Goal: Task Accomplishment & Management: Manage account settings

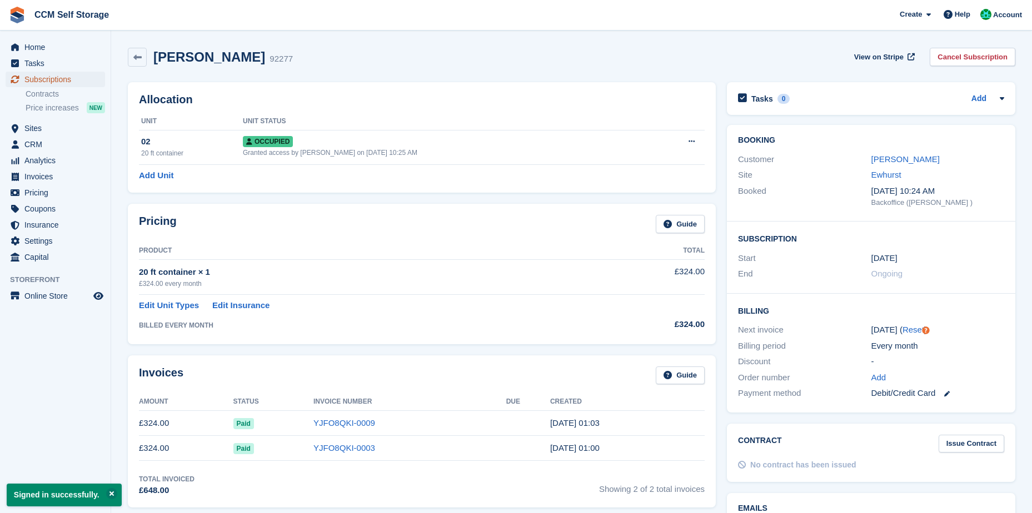
click at [24, 79] on span "Subscriptions" at bounding box center [57, 80] width 67 height 16
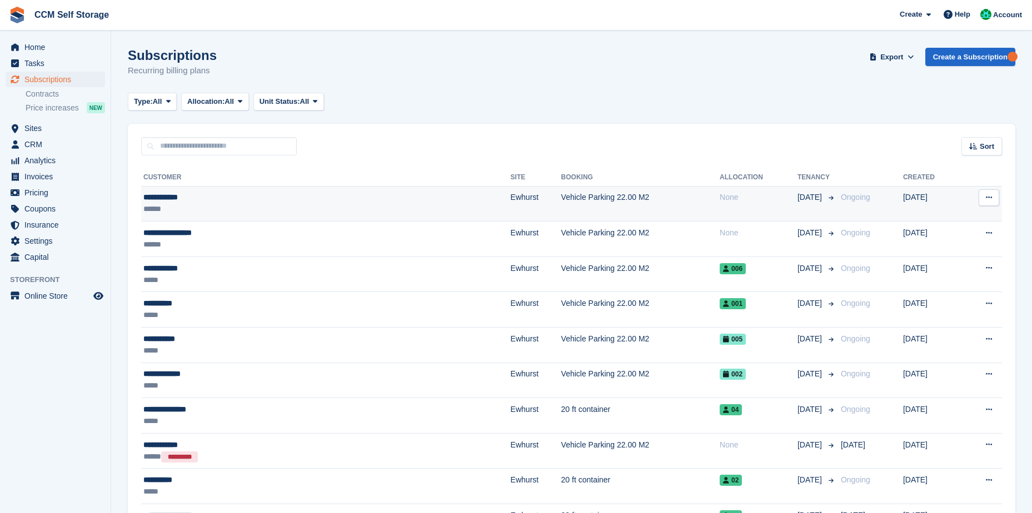
click at [270, 210] on div "******" at bounding box center [244, 209] width 203 height 12
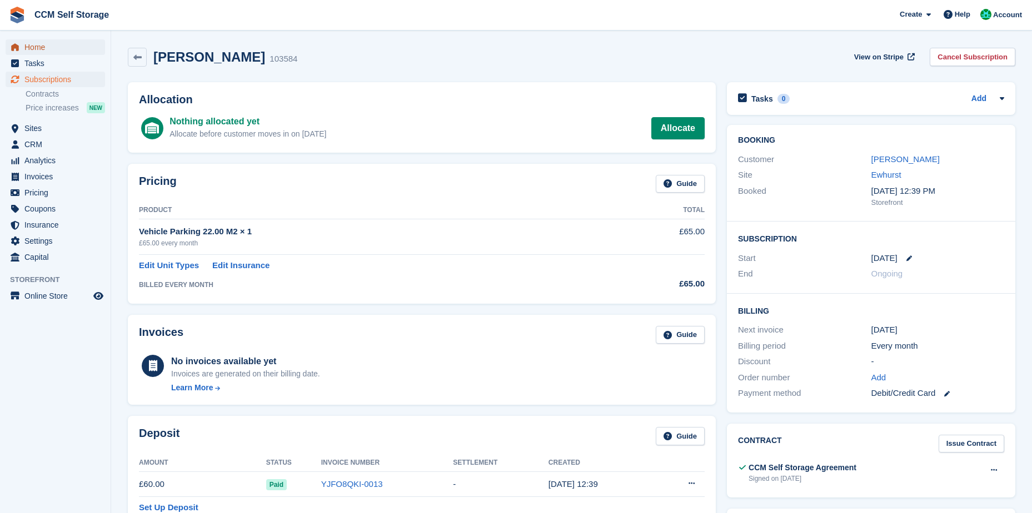
click at [44, 49] on span "Home" at bounding box center [57, 47] width 67 height 16
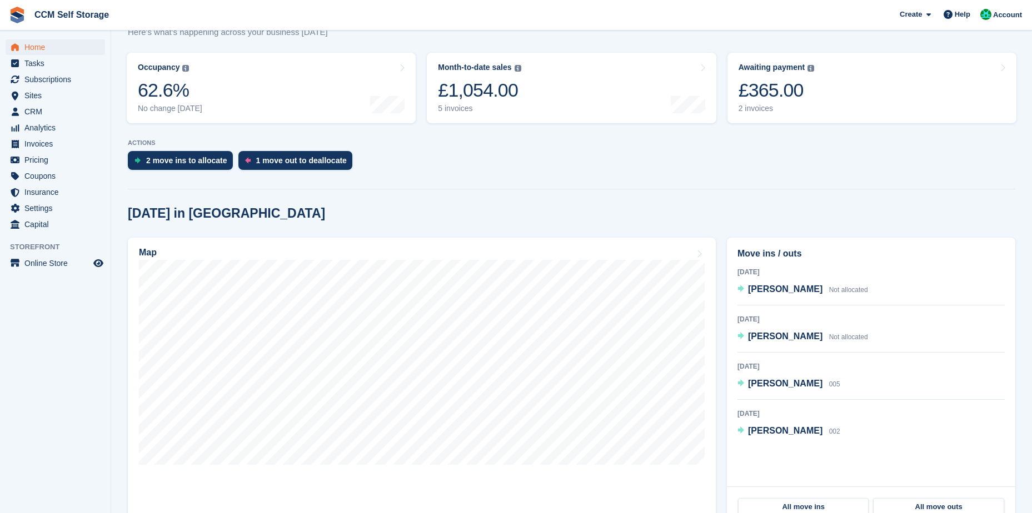
scroll to position [167, 0]
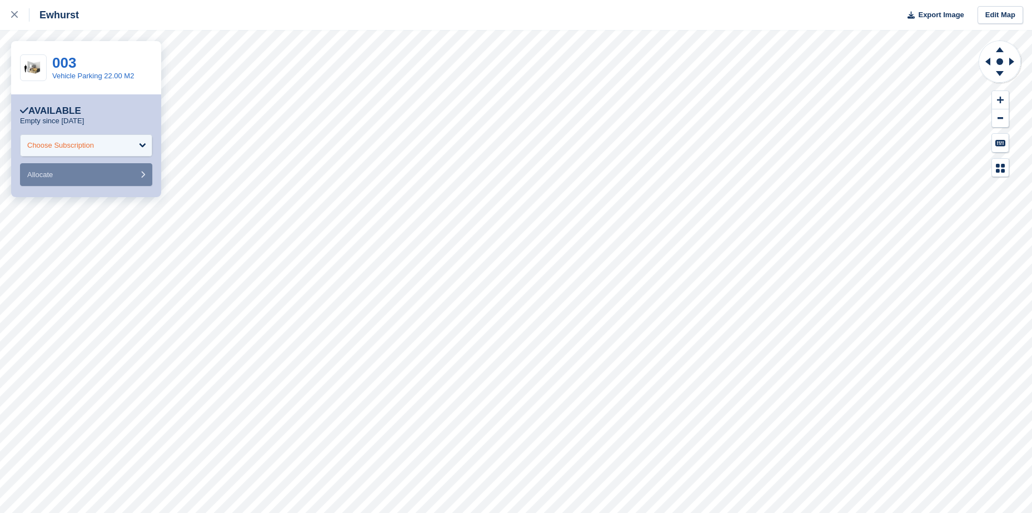
click at [122, 146] on div "Choose Subscription" at bounding box center [86, 145] width 132 height 22
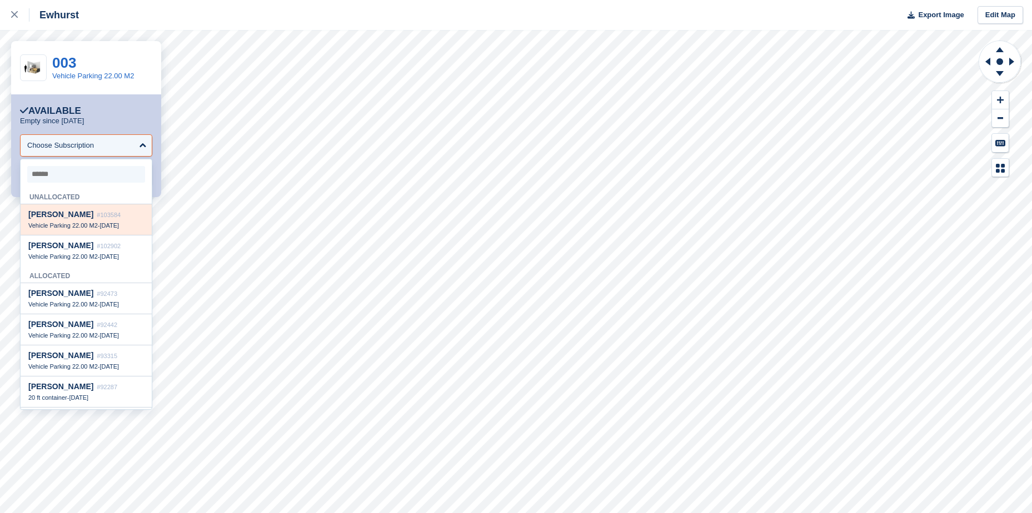
click at [119, 223] on span "29 Aug" at bounding box center [108, 225] width 19 height 7
select select "******"
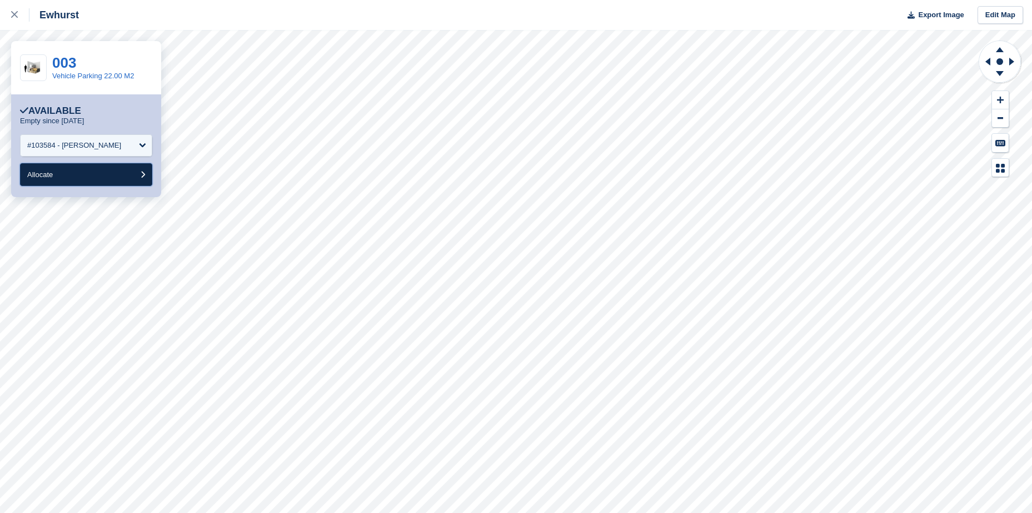
click at [118, 178] on button "Allocate" at bounding box center [86, 174] width 132 height 23
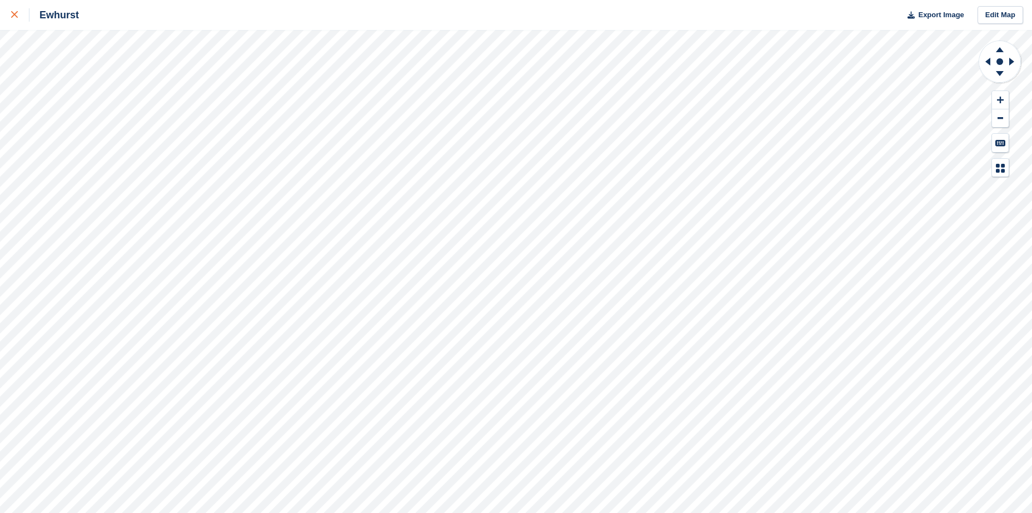
click at [12, 13] on icon at bounding box center [14, 14] width 7 height 7
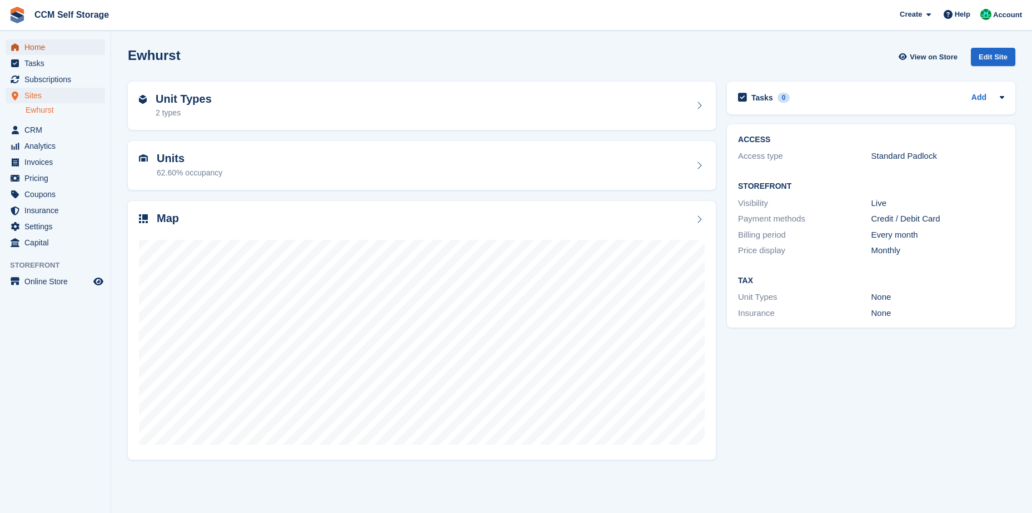
click at [38, 52] on span "Home" at bounding box center [57, 47] width 67 height 16
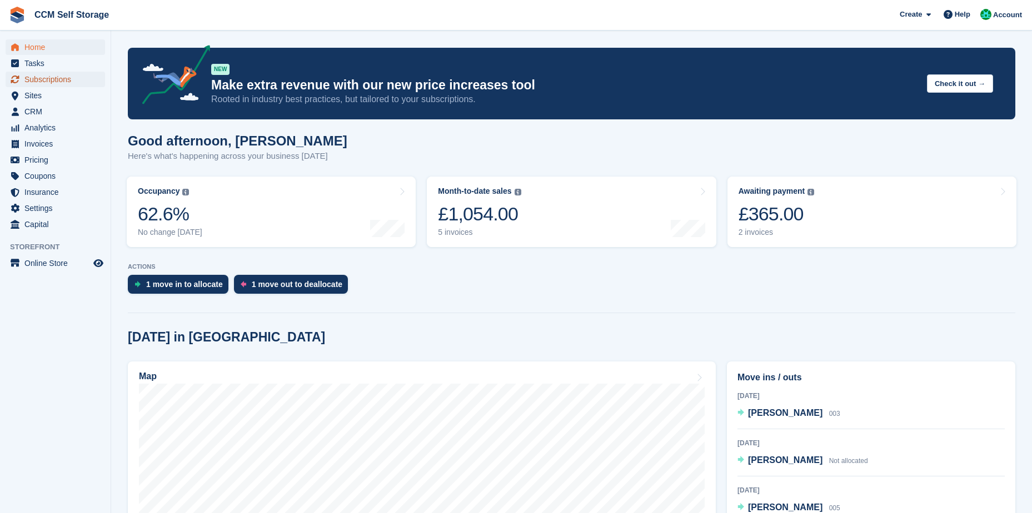
click at [45, 79] on span "Subscriptions" at bounding box center [57, 80] width 67 height 16
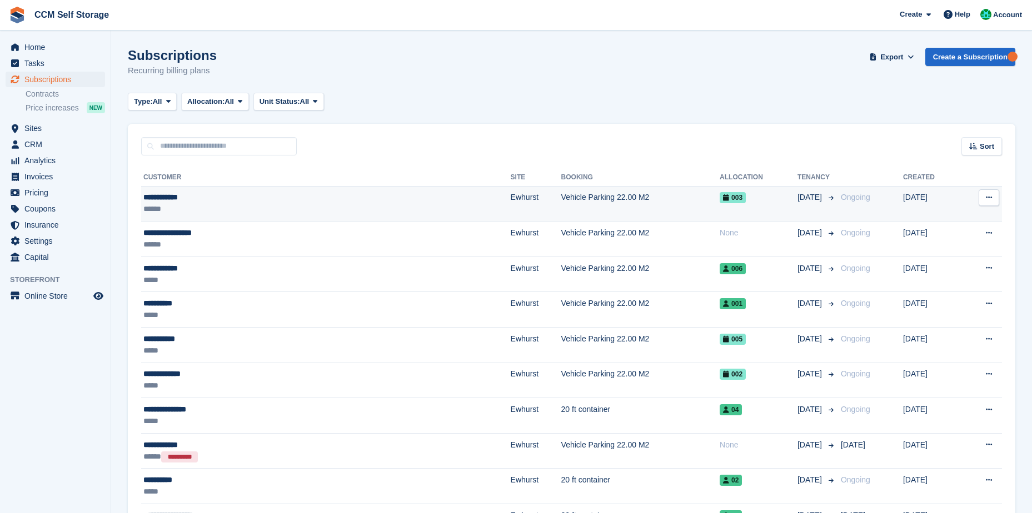
click at [192, 201] on div "**********" at bounding box center [244, 198] width 203 height 12
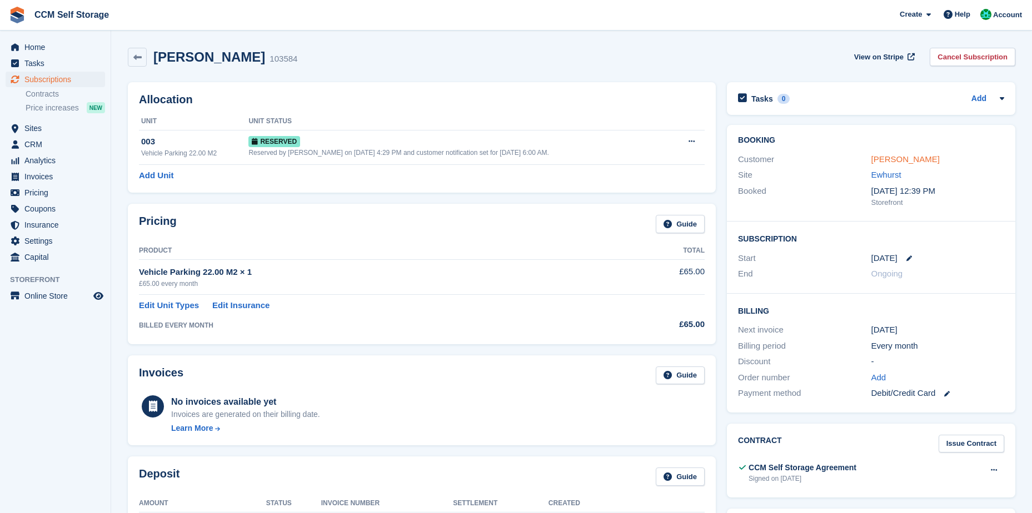
click at [887, 156] on link "Stuart Mills" at bounding box center [905, 158] width 68 height 9
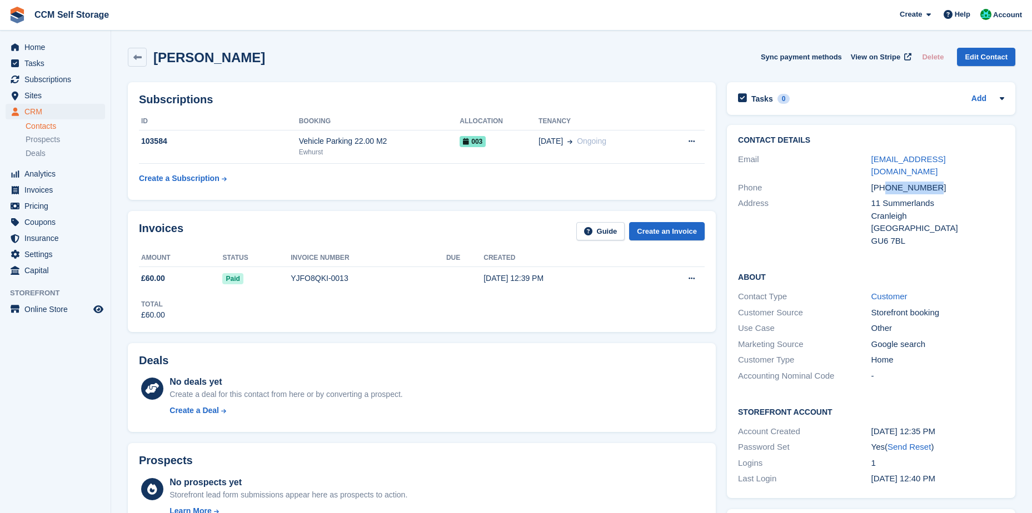
drag, startPoint x: 934, startPoint y: 176, endPoint x: 887, endPoint y: 179, distance: 47.3
click at [887, 182] on div "+447796576716" at bounding box center [937, 188] width 133 height 13
copy div "7796576716"
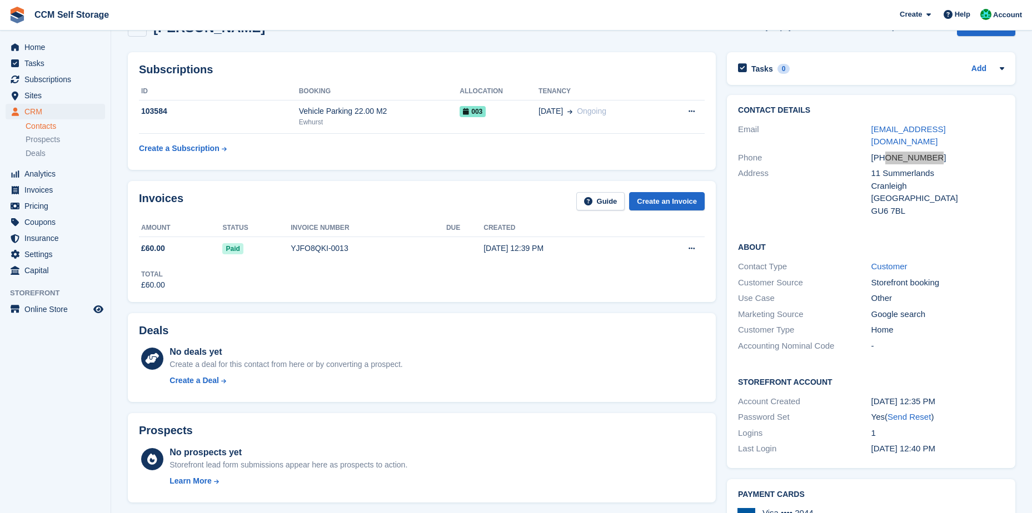
scroll to position [56, 0]
